Goal: Understand process/instructions: Learn how to perform a task or action

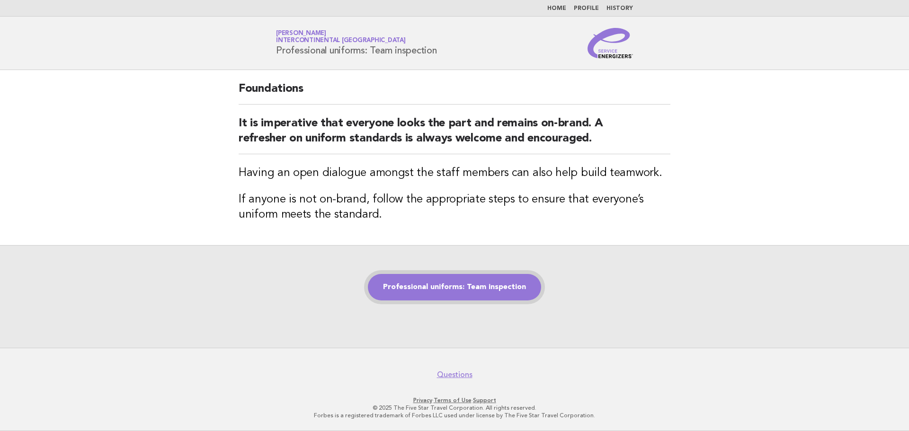
click at [490, 301] on link "Professional uniforms: Team inspection" at bounding box center [454, 287] width 173 height 27
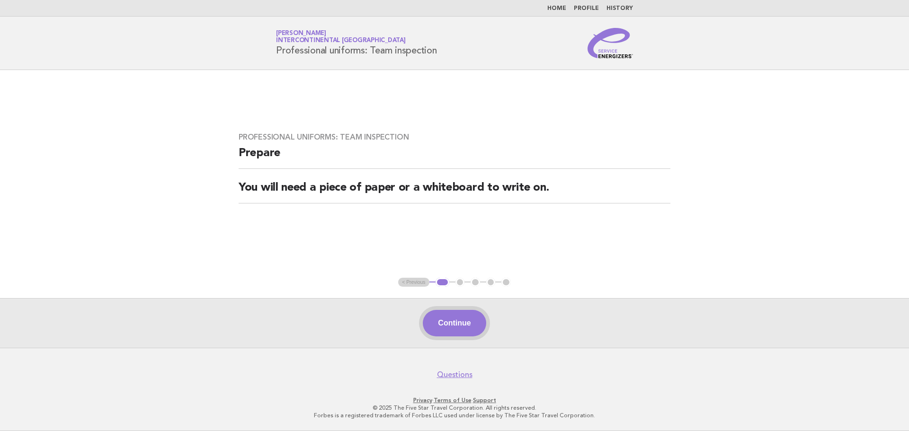
click at [447, 328] on button "Continue" at bounding box center [454, 323] width 63 height 27
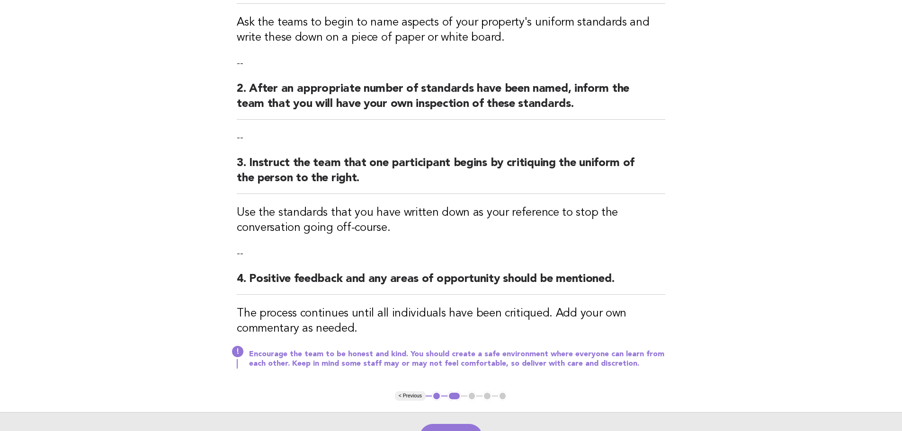
scroll to position [189, 0]
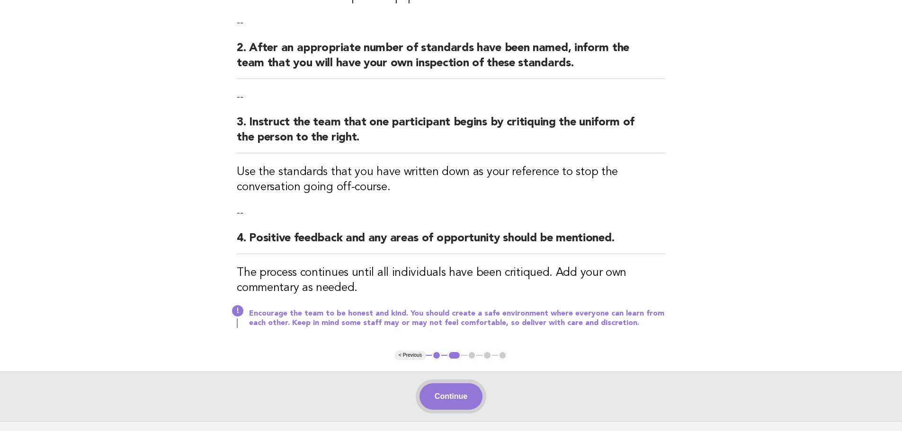
click at [473, 399] on button "Continue" at bounding box center [450, 396] width 63 height 27
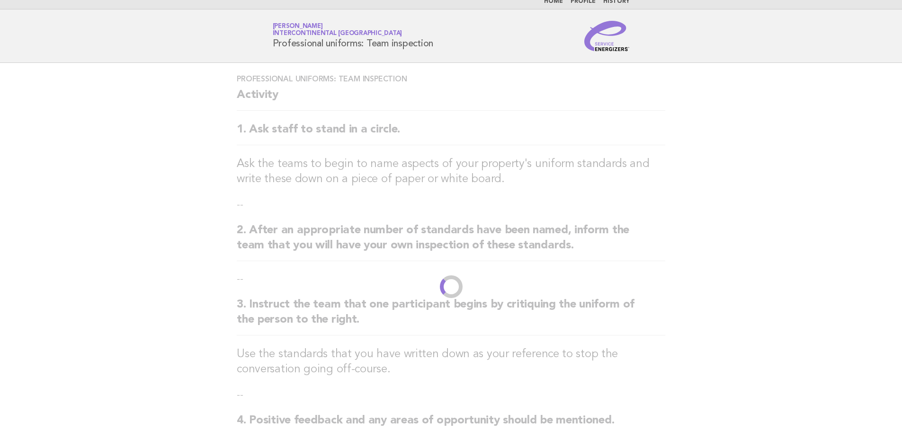
scroll to position [0, 0]
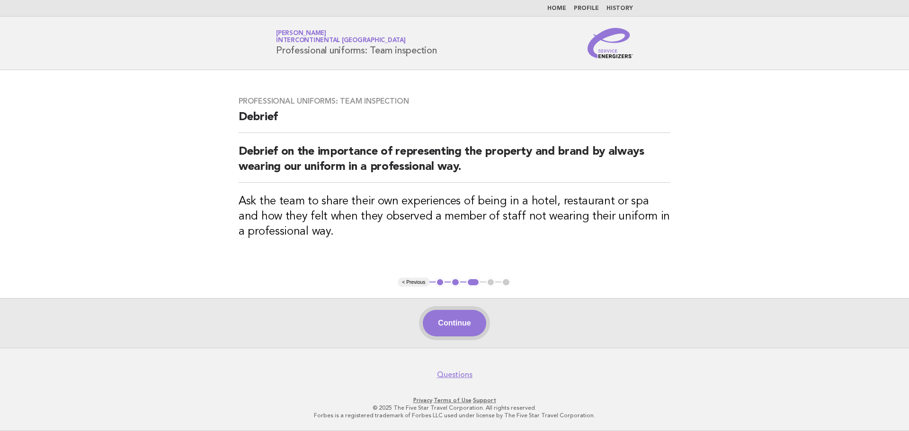
click at [424, 331] on button "Continue" at bounding box center [454, 323] width 63 height 27
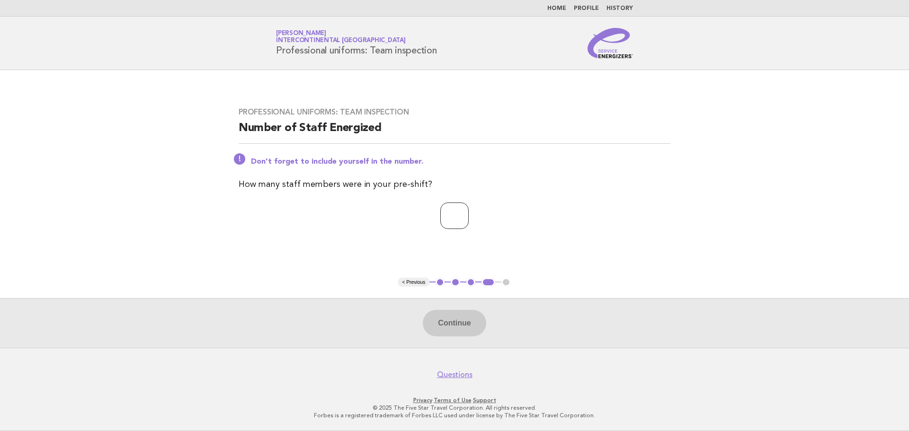
click at [440, 226] on input "number" at bounding box center [454, 216] width 28 height 27
type input "**"
click at [449, 317] on button "Continue" at bounding box center [454, 323] width 63 height 27
